Goal: Task Accomplishment & Management: Complete application form

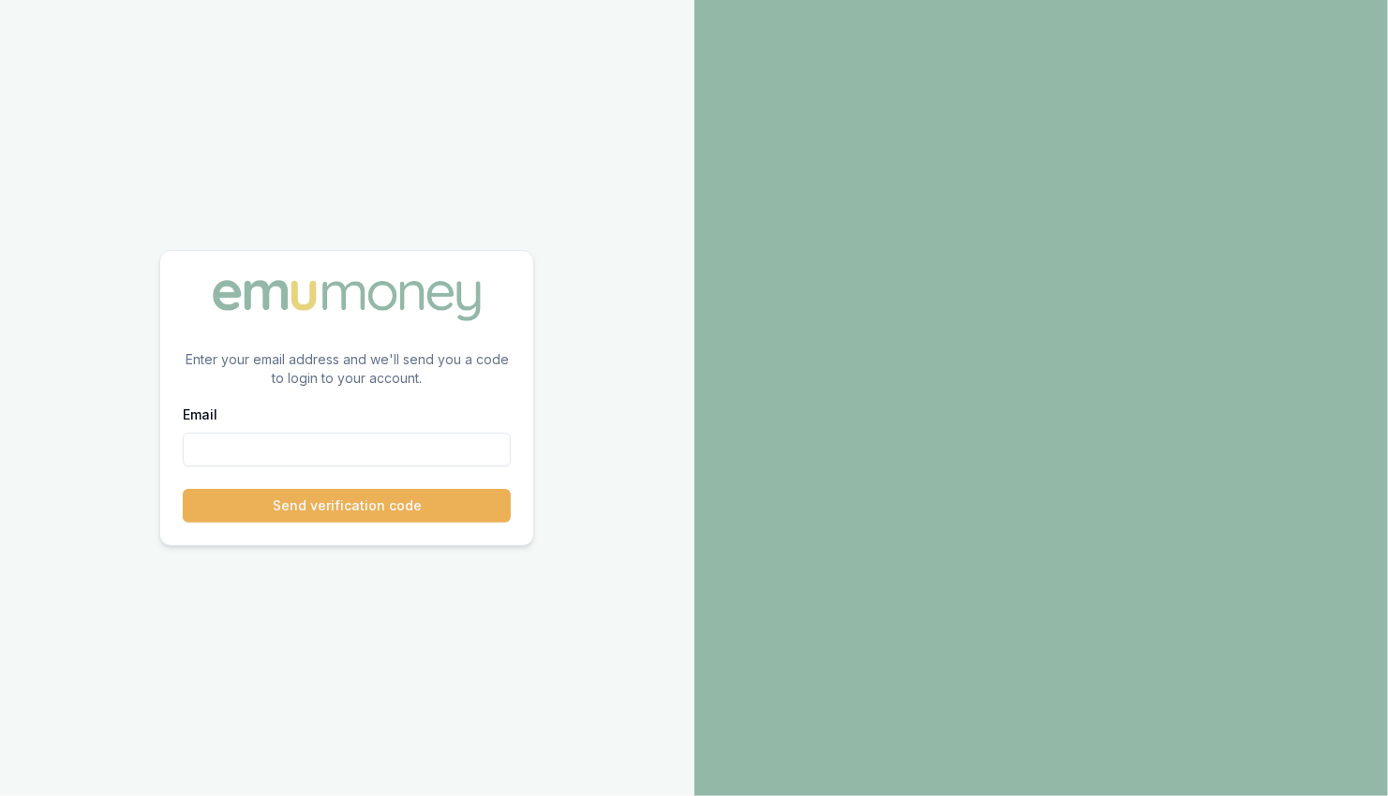
click at [209, 455] on input "Email" at bounding box center [347, 450] width 328 height 34
paste input "sam.crouch+7114137327@emumoney.com.au"
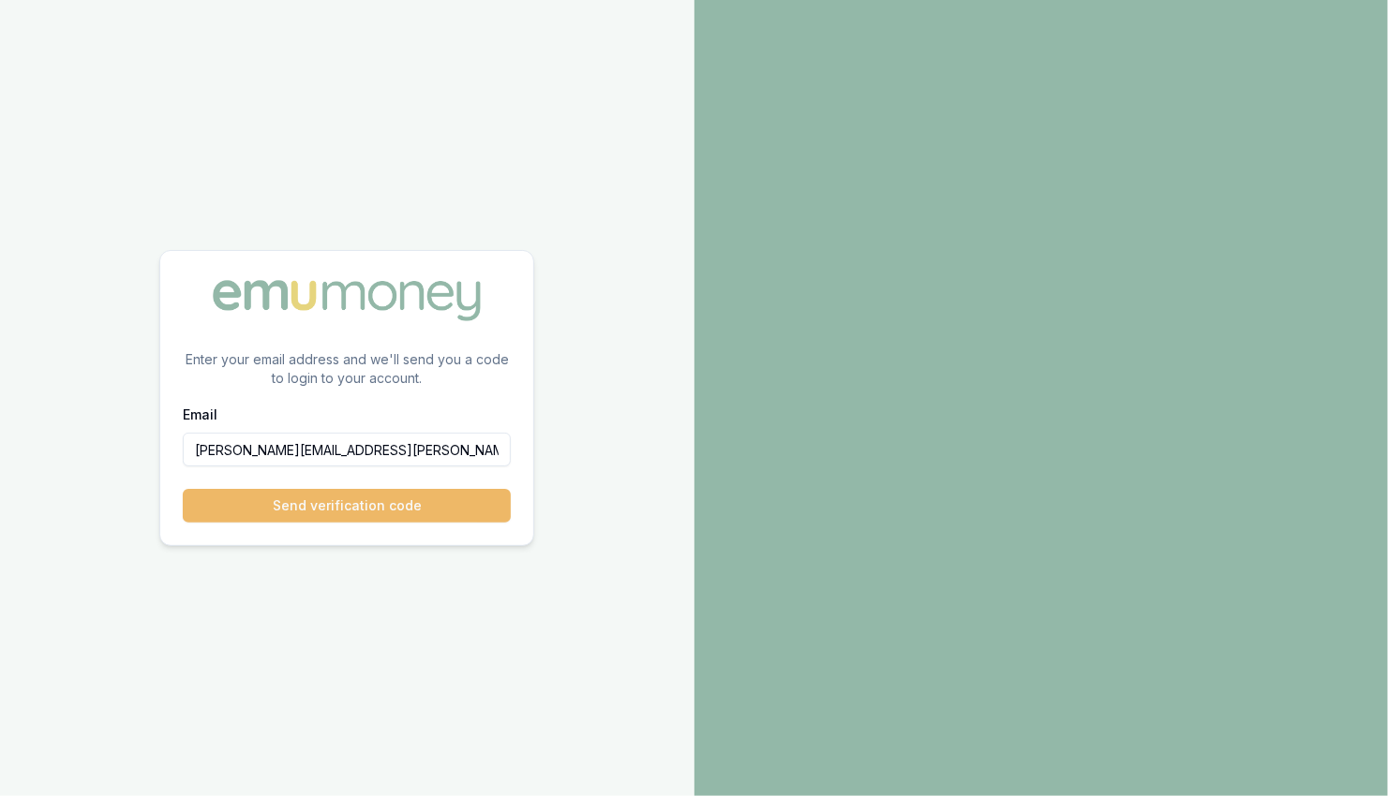
type input "sam.crouch+7114137327@emumoney.com.au"
click at [389, 510] on button "Send verification code" at bounding box center [347, 506] width 328 height 34
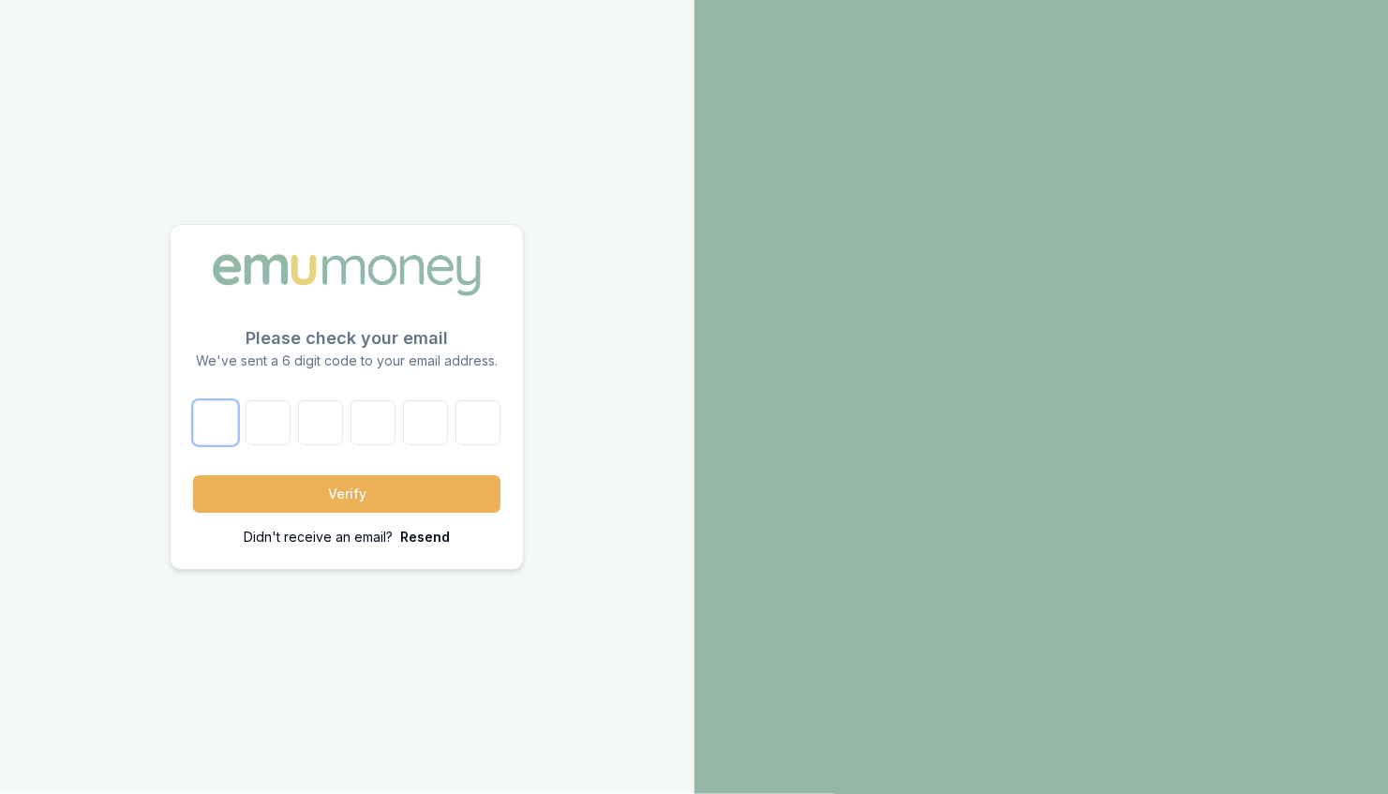
paste input "3"
type input "3"
type input "0"
type input "7"
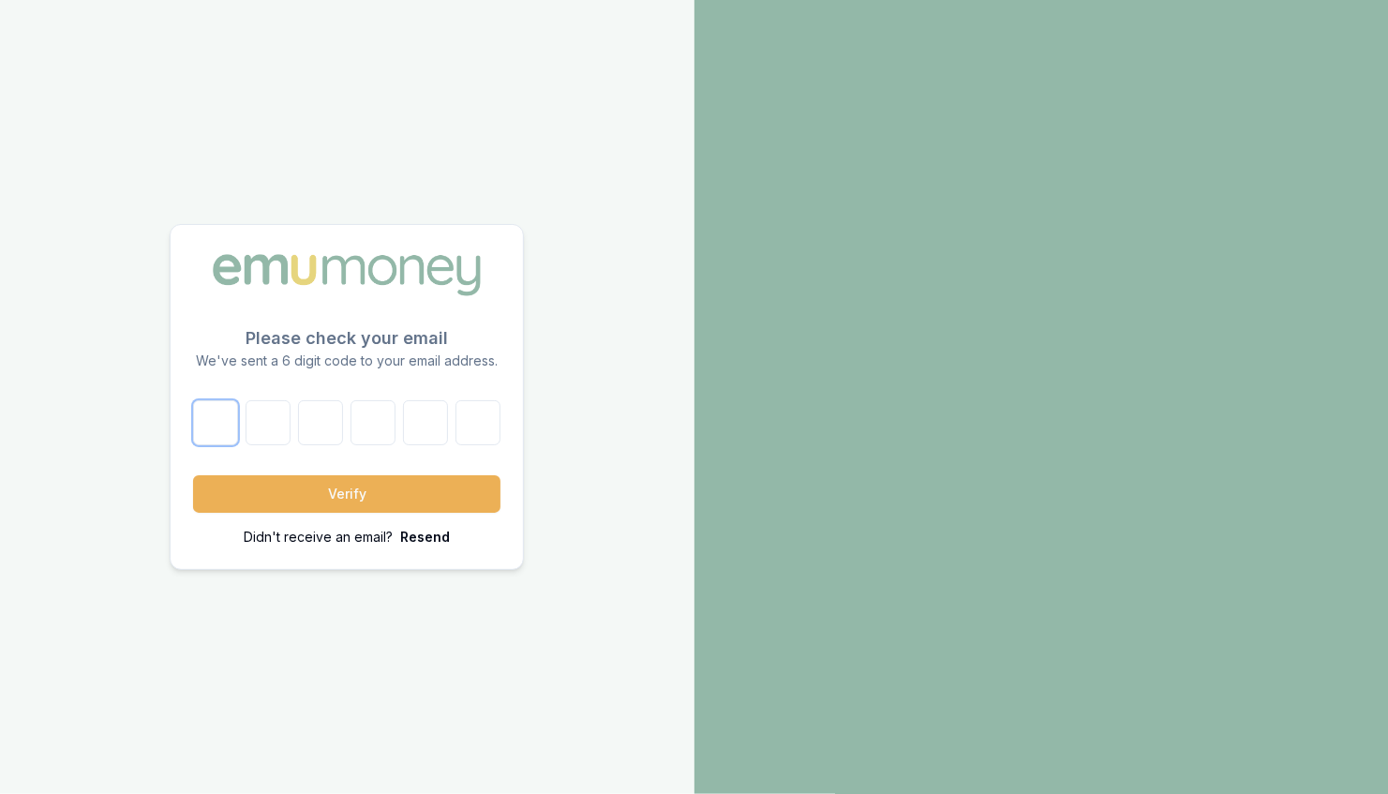
type input "9"
type input "5"
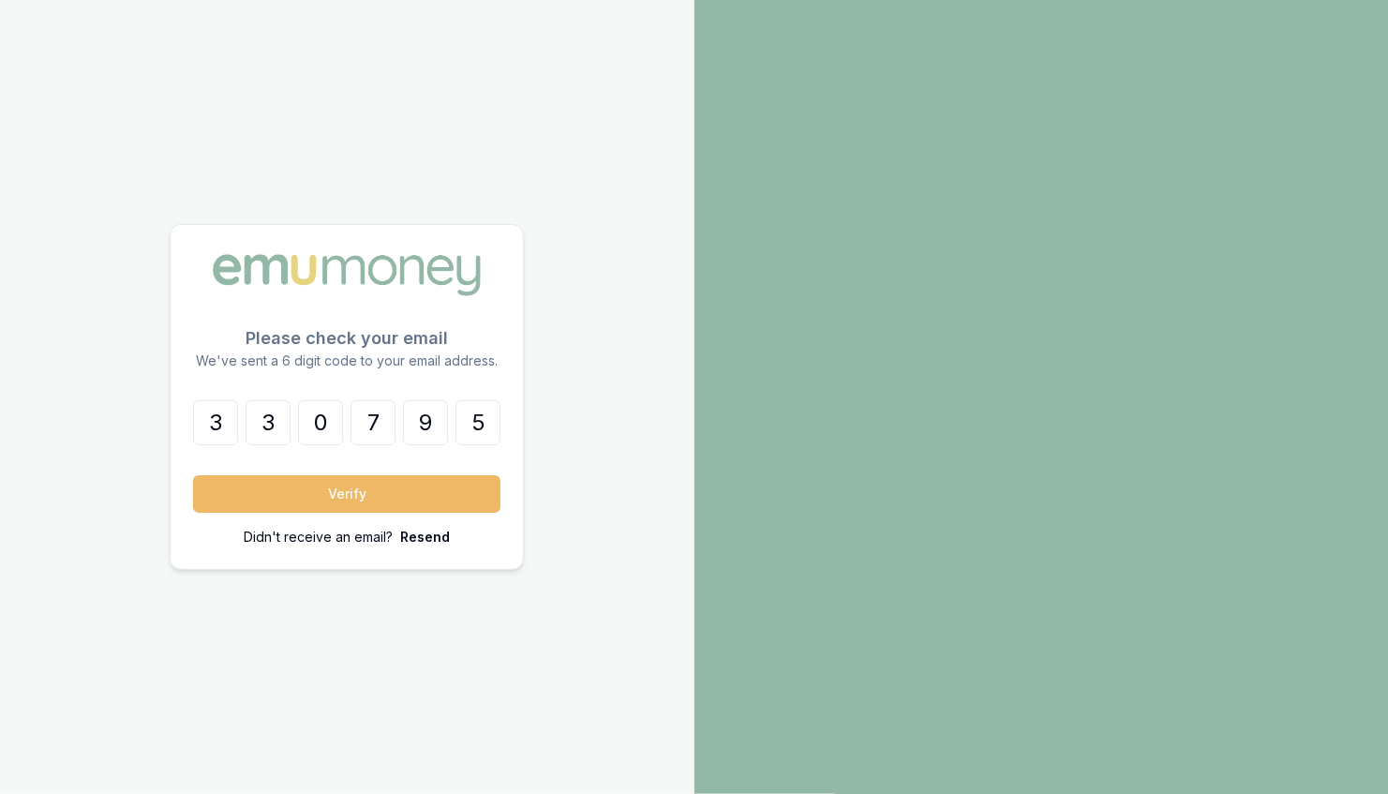
click at [291, 485] on button "Verify" at bounding box center [346, 493] width 307 height 37
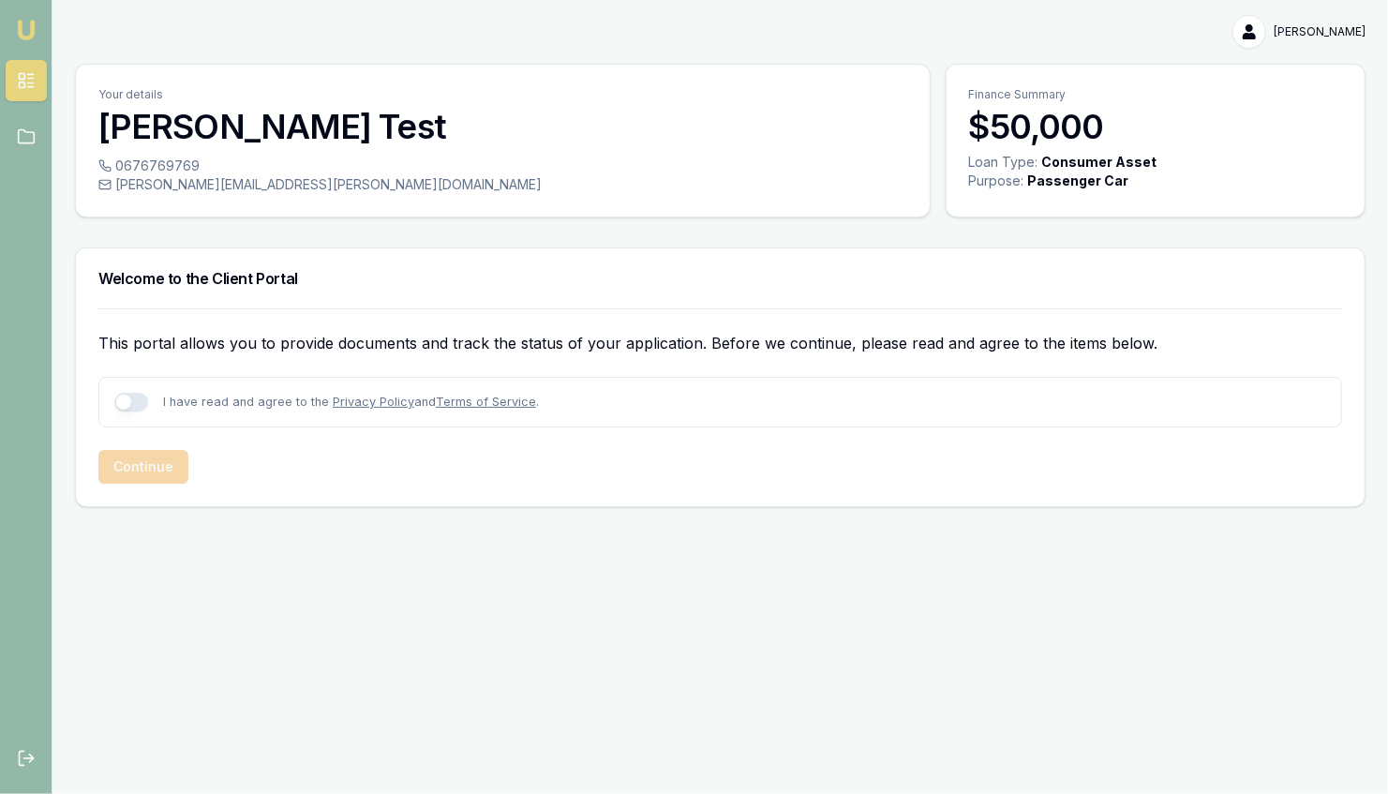
click at [121, 400] on button "button" at bounding box center [131, 402] width 34 height 19
checkbox input "true"
click at [131, 469] on button "Continue" at bounding box center [143, 467] width 90 height 34
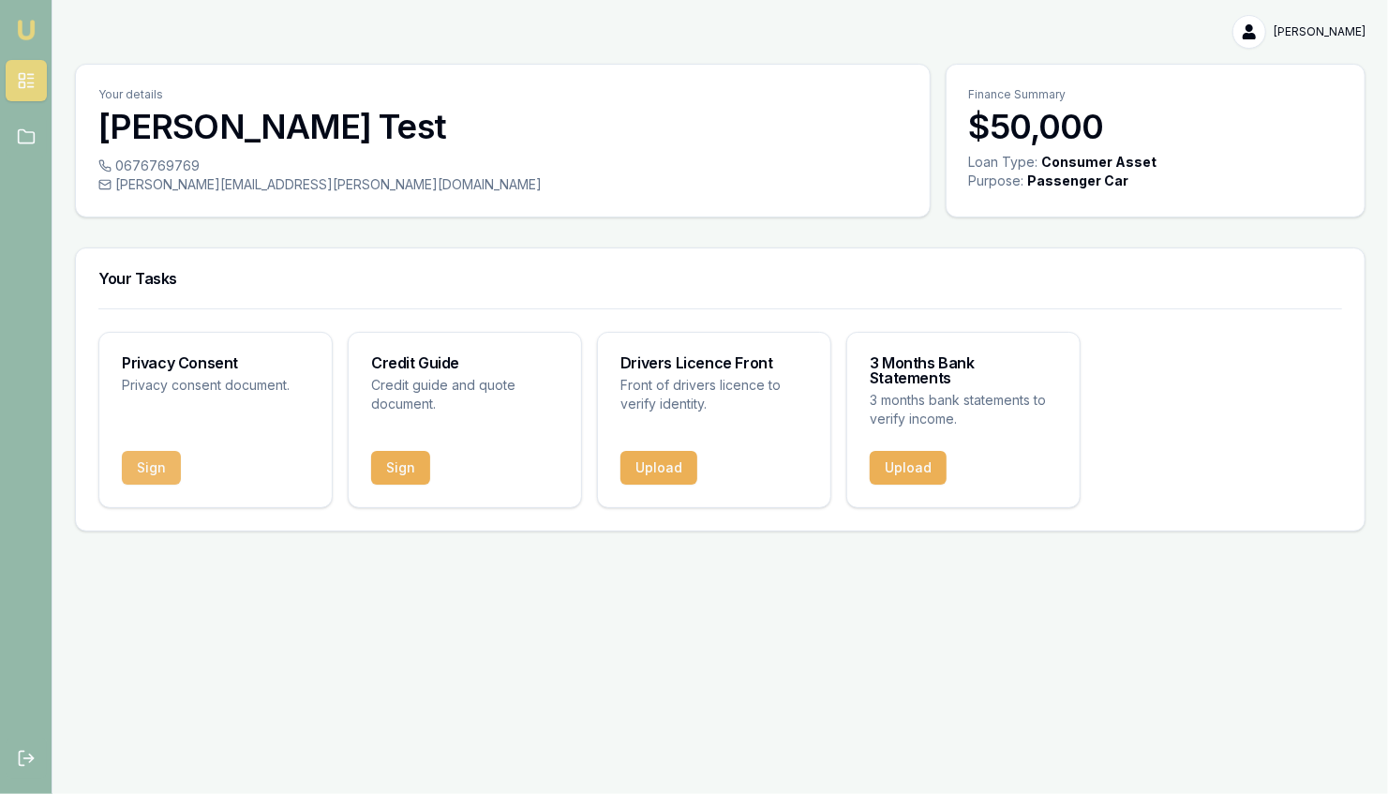
click at [154, 451] on button "Sign" at bounding box center [151, 468] width 59 height 34
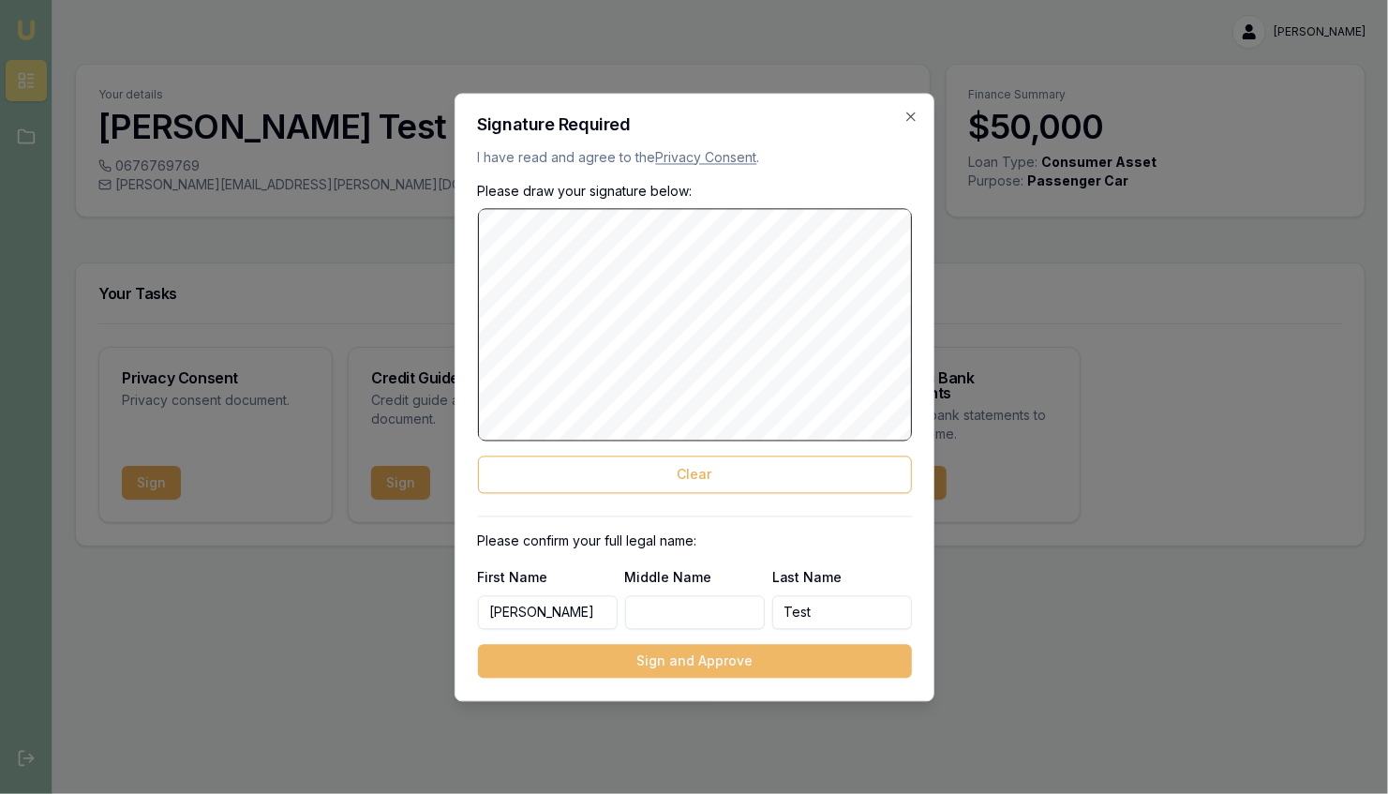
click at [674, 664] on button "Sign and Approve" at bounding box center [695, 661] width 434 height 34
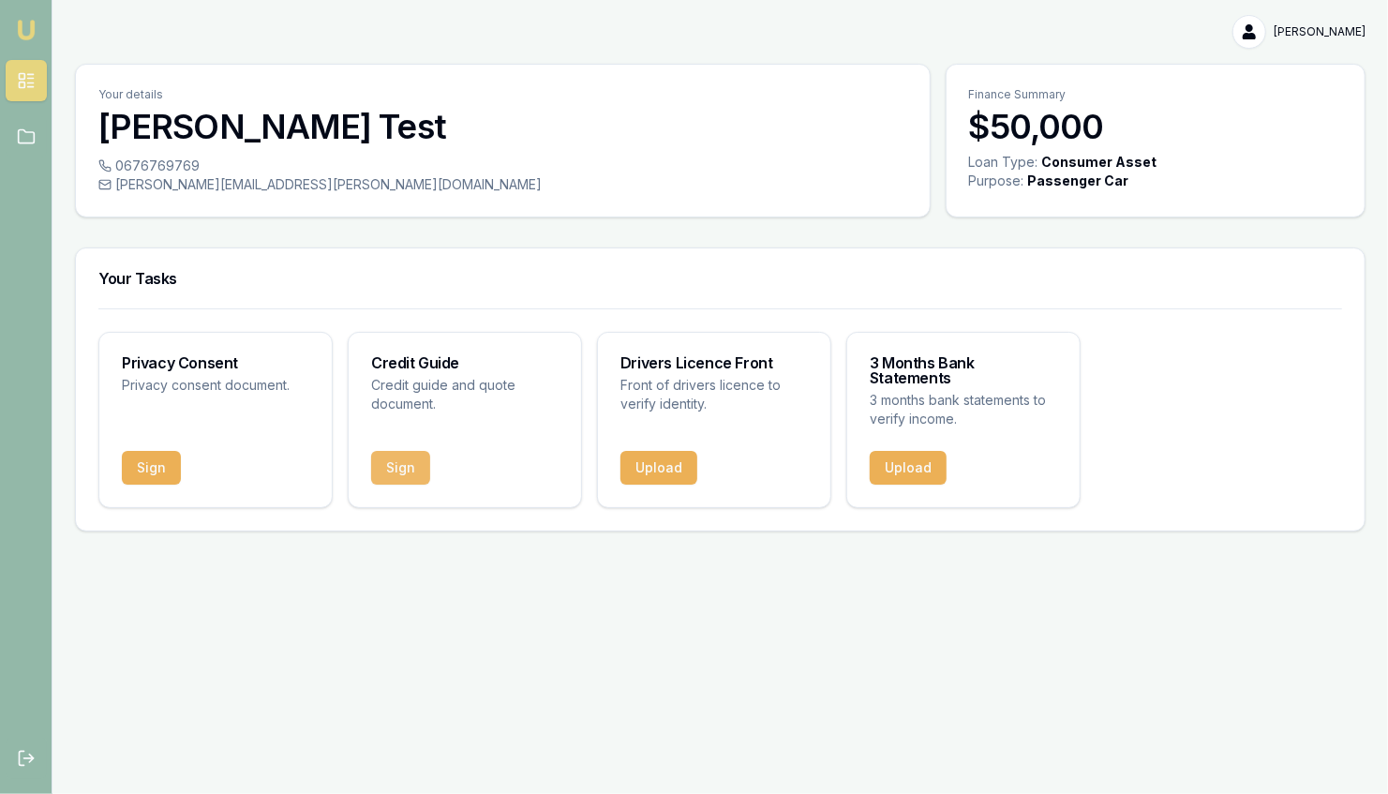
click at [406, 451] on button "Sign" at bounding box center [400, 468] width 59 height 34
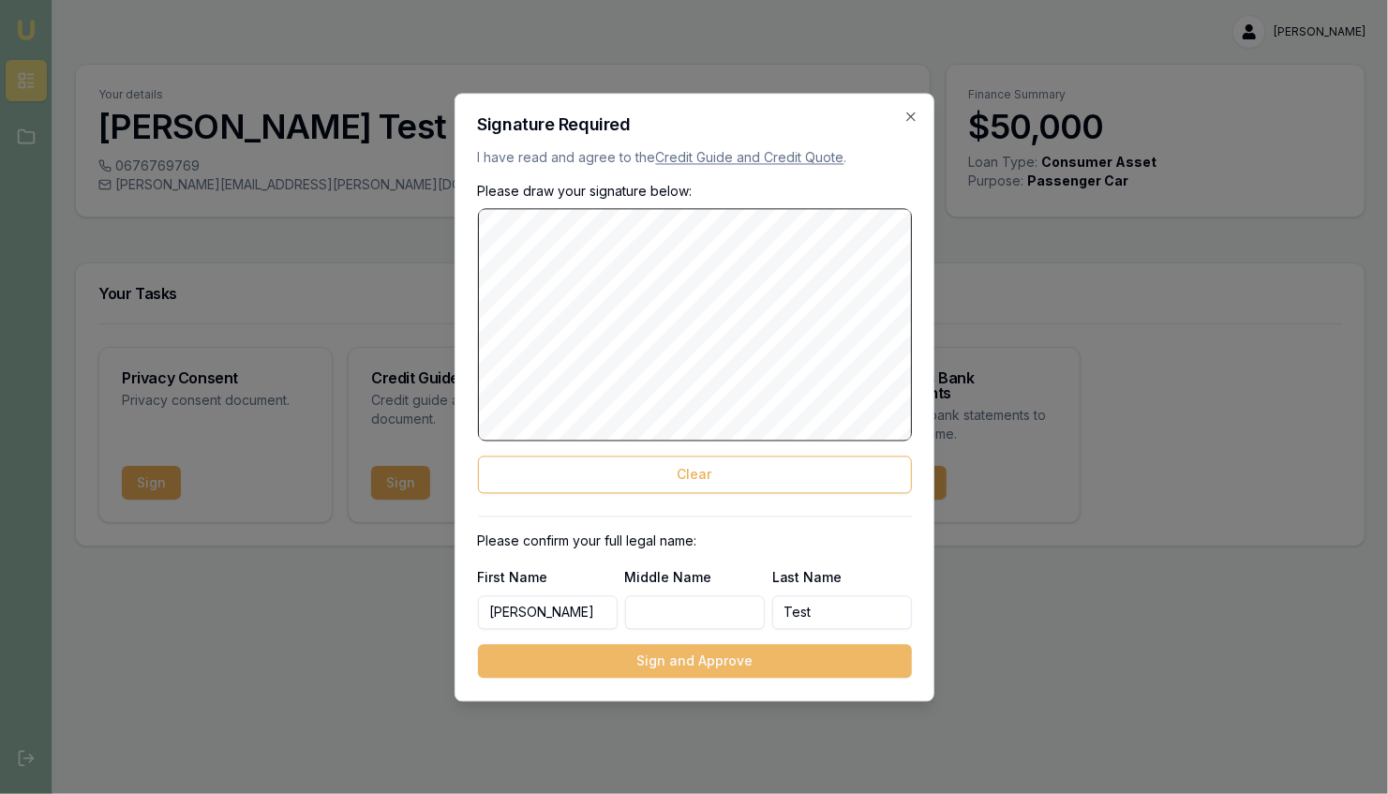
click at [691, 662] on button "Sign and Approve" at bounding box center [695, 661] width 434 height 34
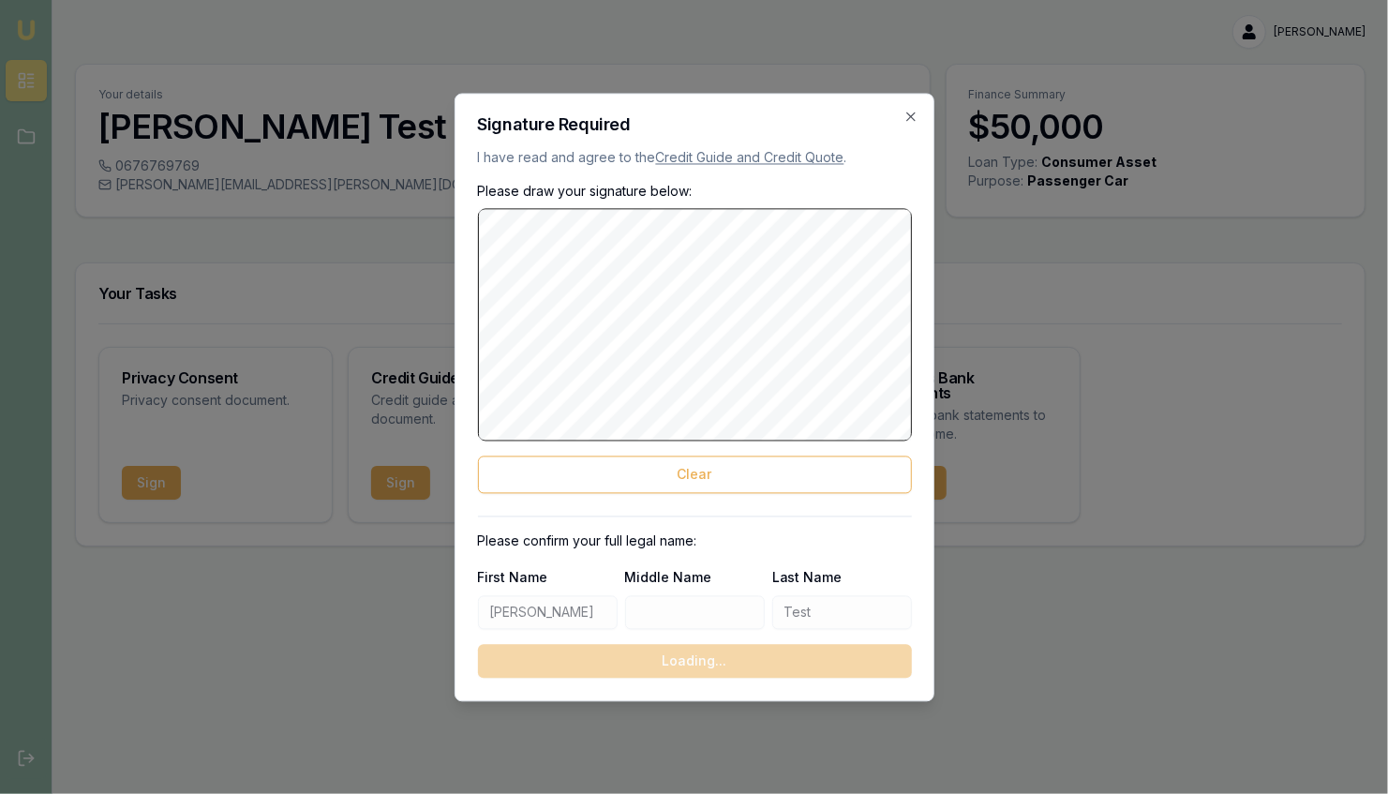
click at [1037, 526] on div "Peter Test Toggle Menu Your details Peter Test 0676769769 sam.crouch+7114137327…" at bounding box center [694, 280] width 1388 height 561
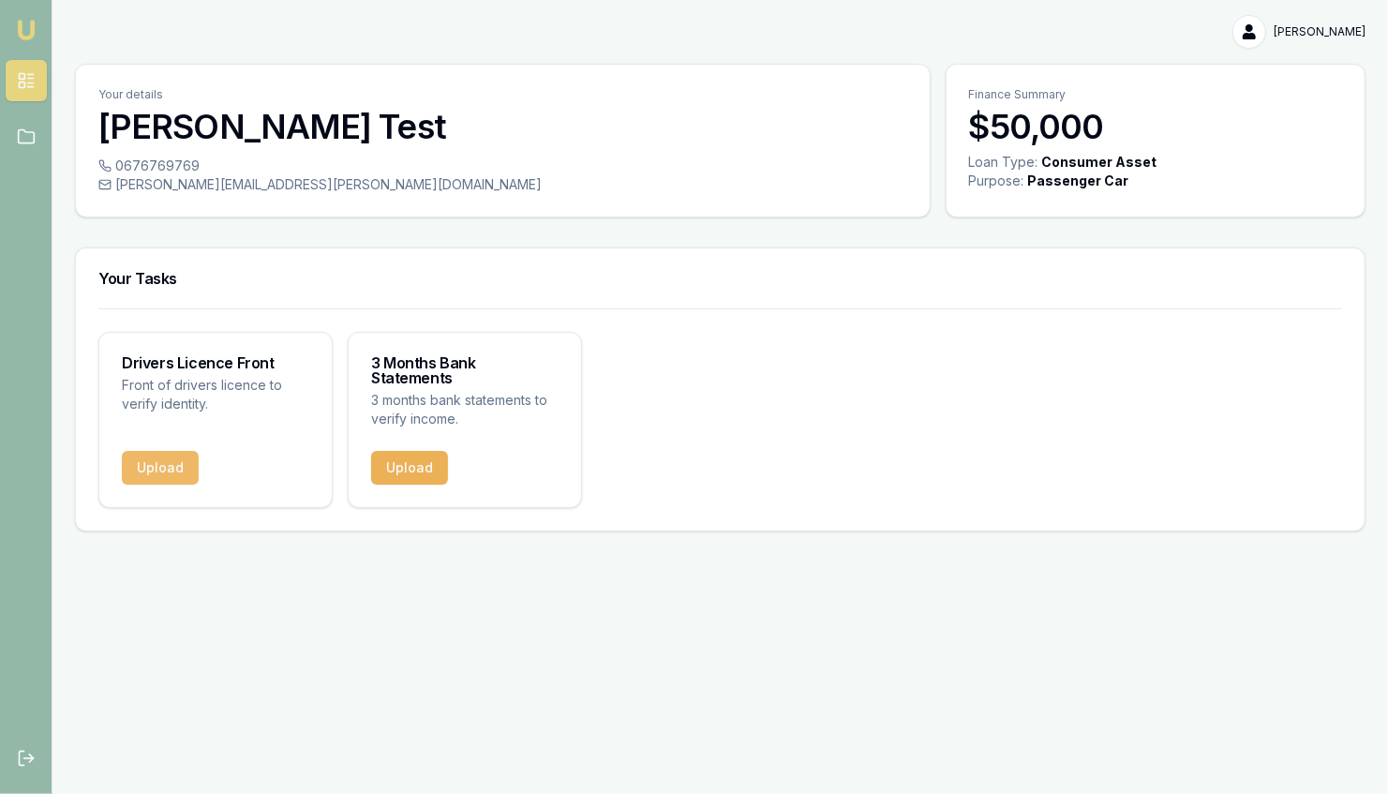
click at [151, 457] on button "Upload" at bounding box center [160, 468] width 77 height 34
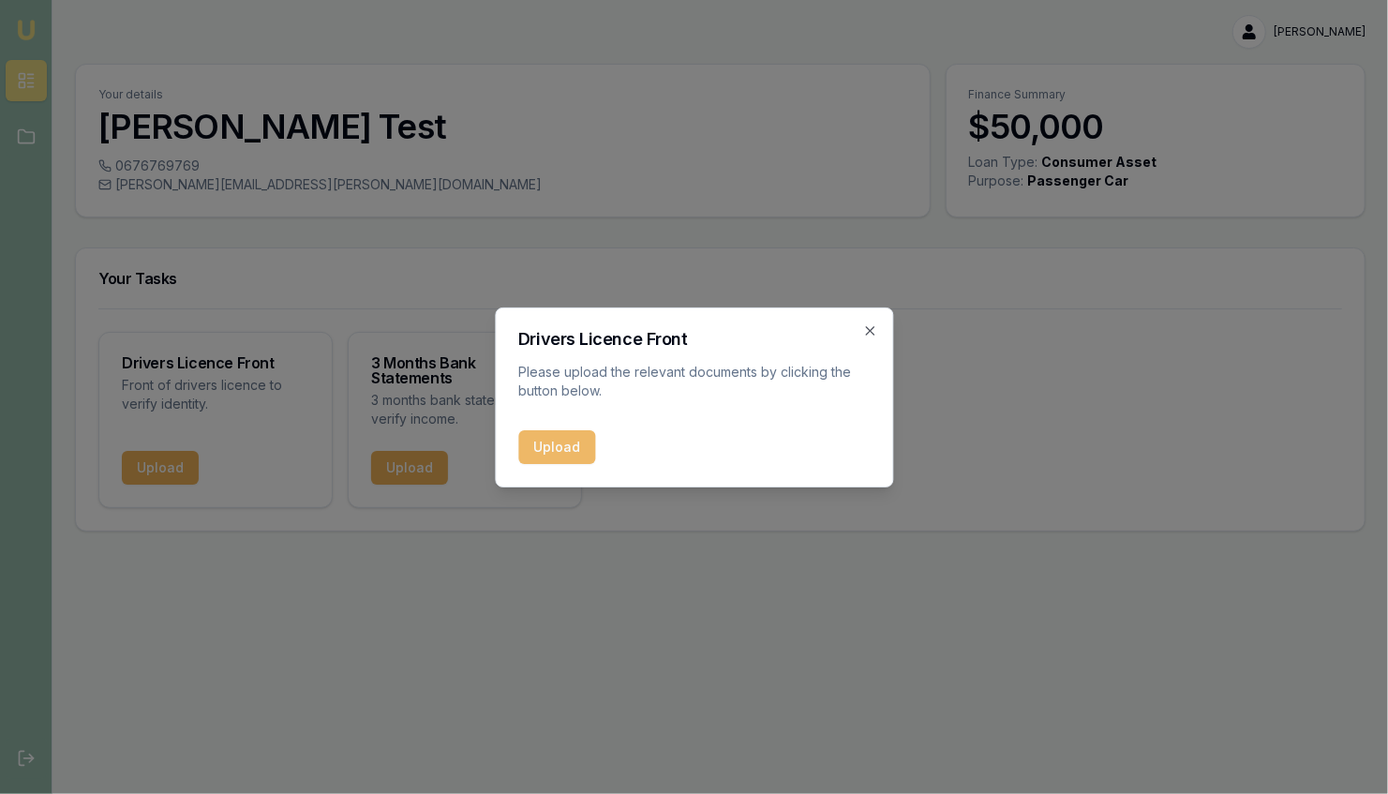
click at [545, 456] on button "Upload" at bounding box center [556, 447] width 77 height 34
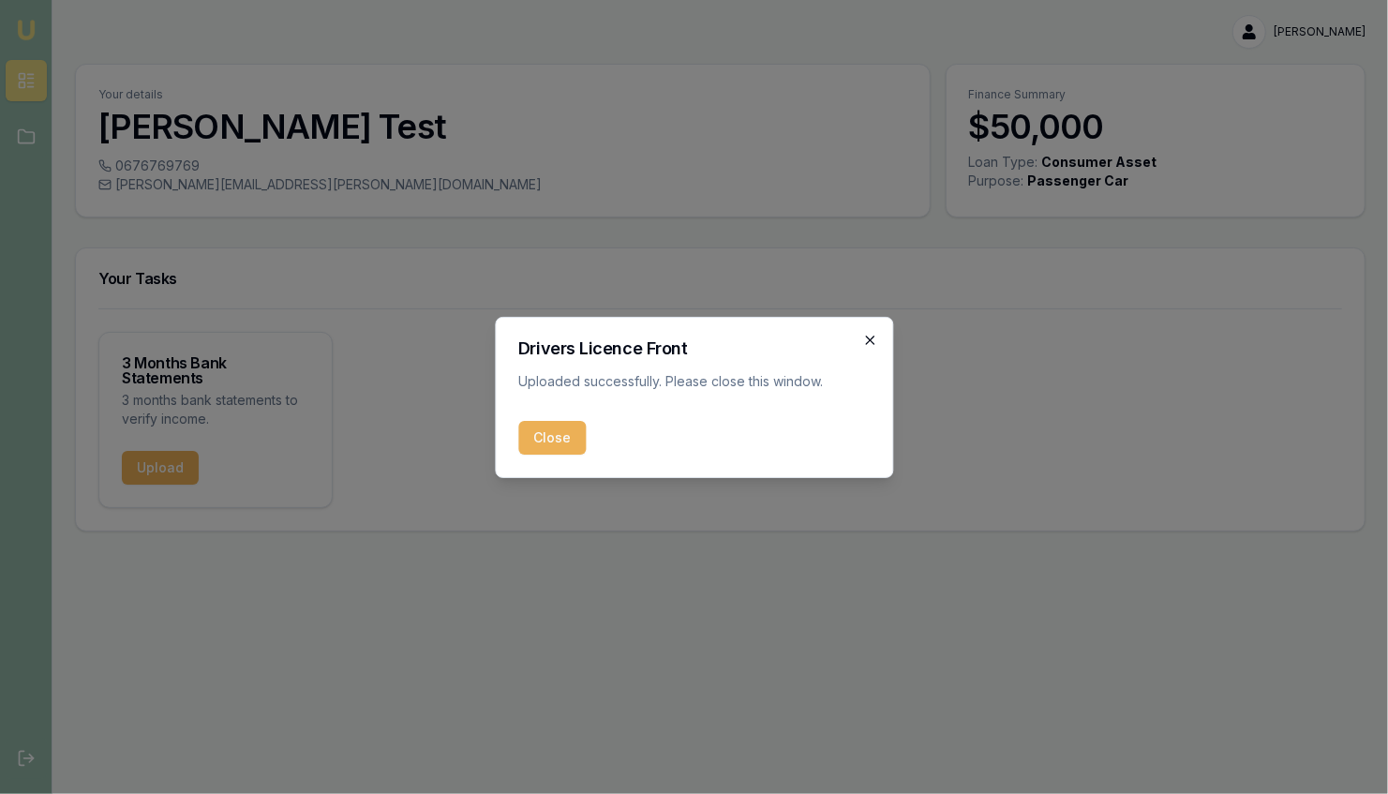
click at [872, 333] on icon "button" at bounding box center [869, 340] width 15 height 15
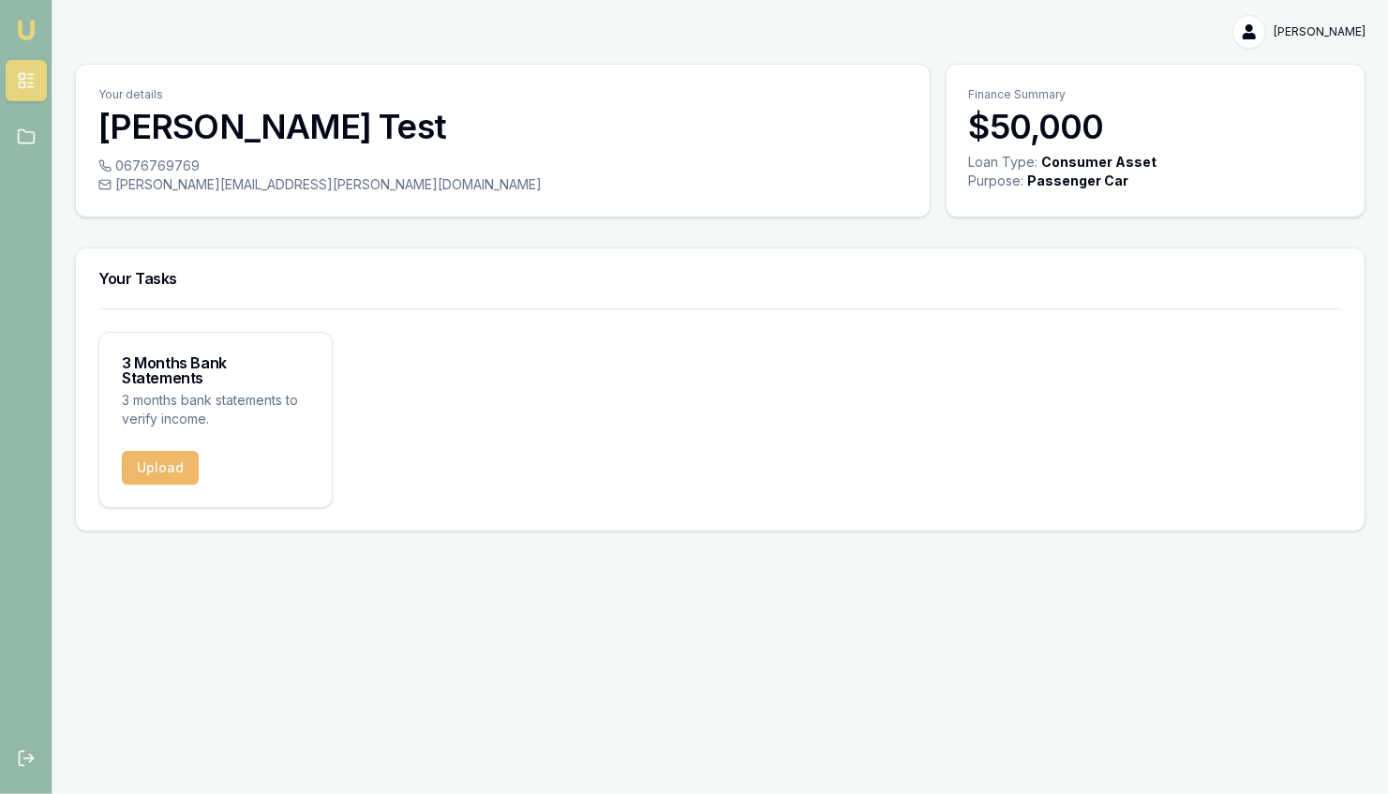
click at [162, 456] on button "Upload" at bounding box center [160, 468] width 77 height 34
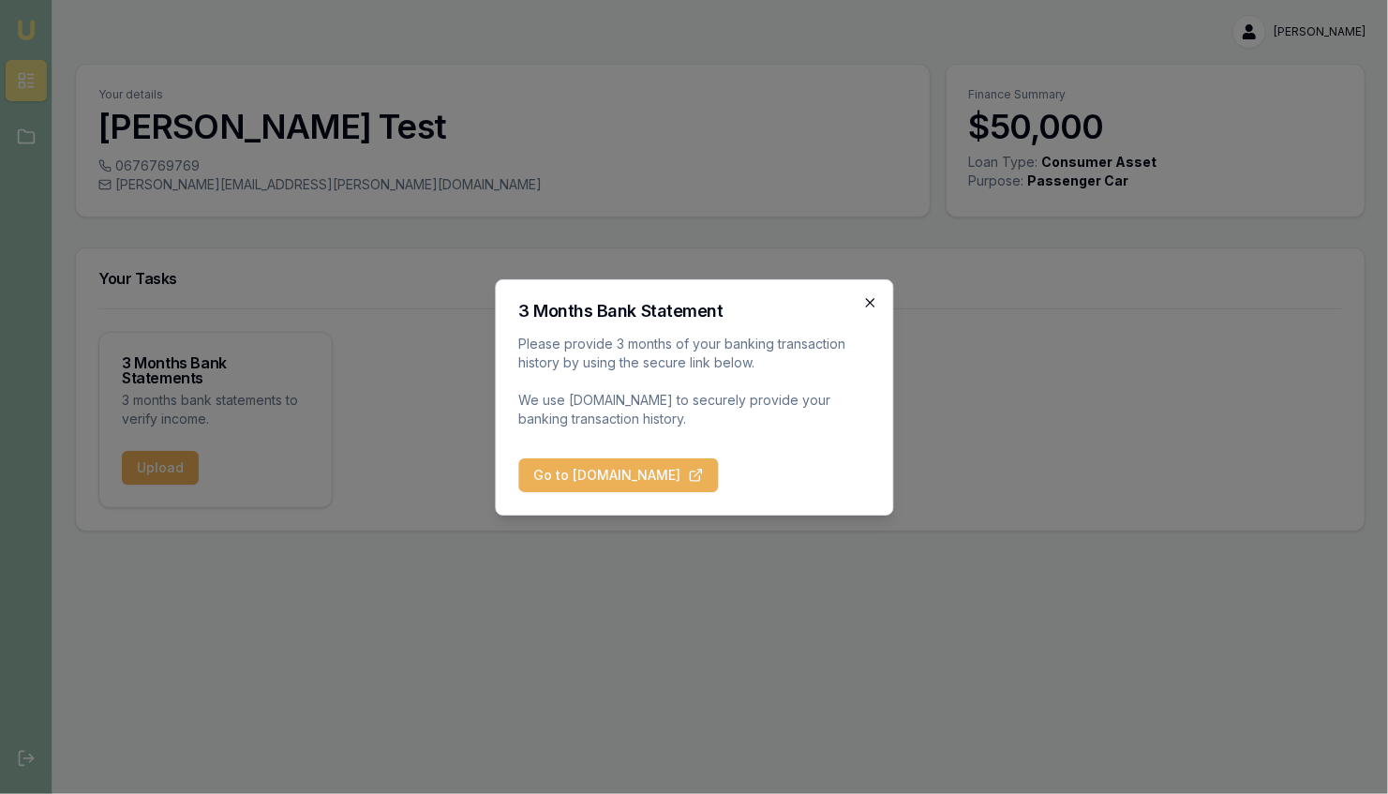
click at [865, 300] on icon "button" at bounding box center [869, 302] width 15 height 15
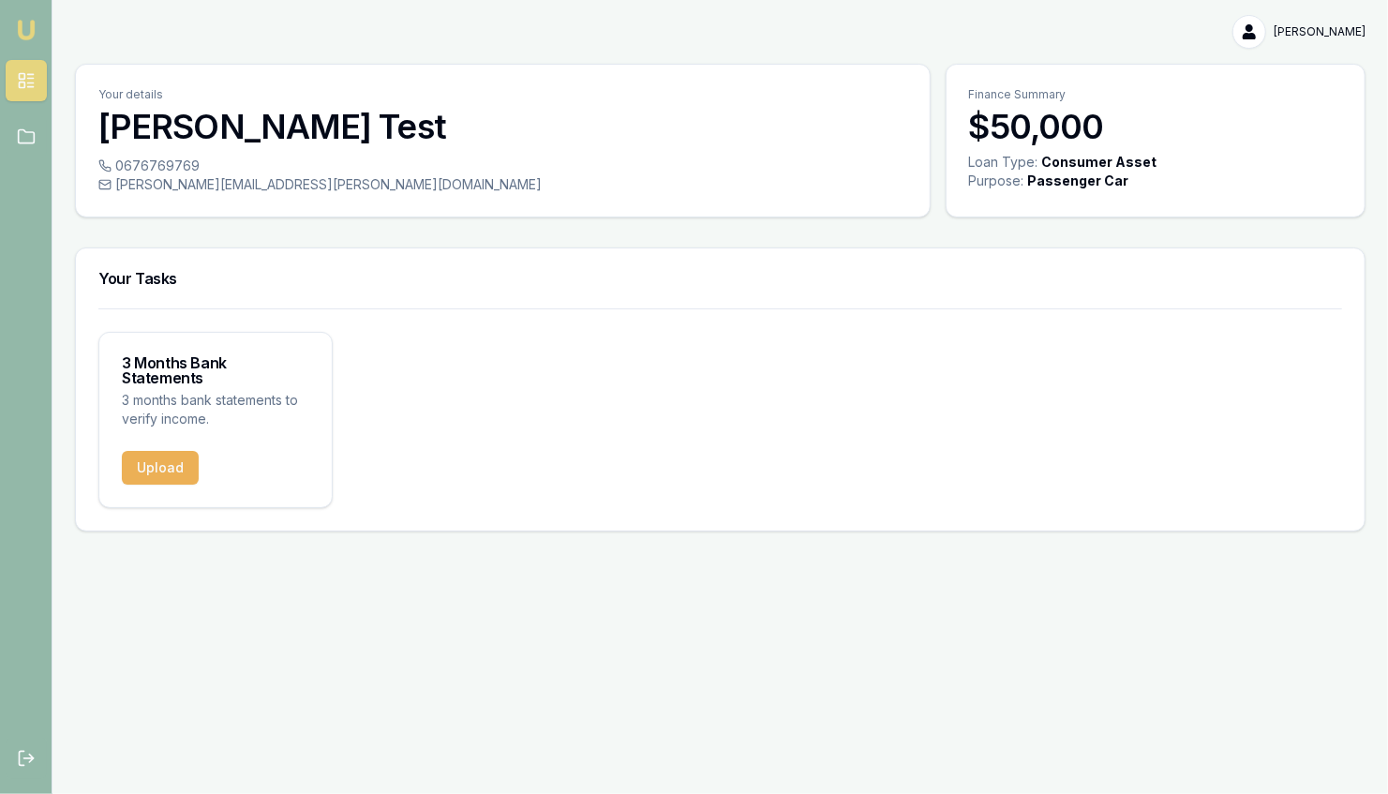
click at [1332, 31] on html "Emu Broker Peter Test Toggle Menu Your details Peter Test 0676769769 sam.crouch…" at bounding box center [694, 397] width 1388 height 794
click at [1294, 111] on div "Logout" at bounding box center [1305, 111] width 111 height 30
